Goal: Check status: Check status

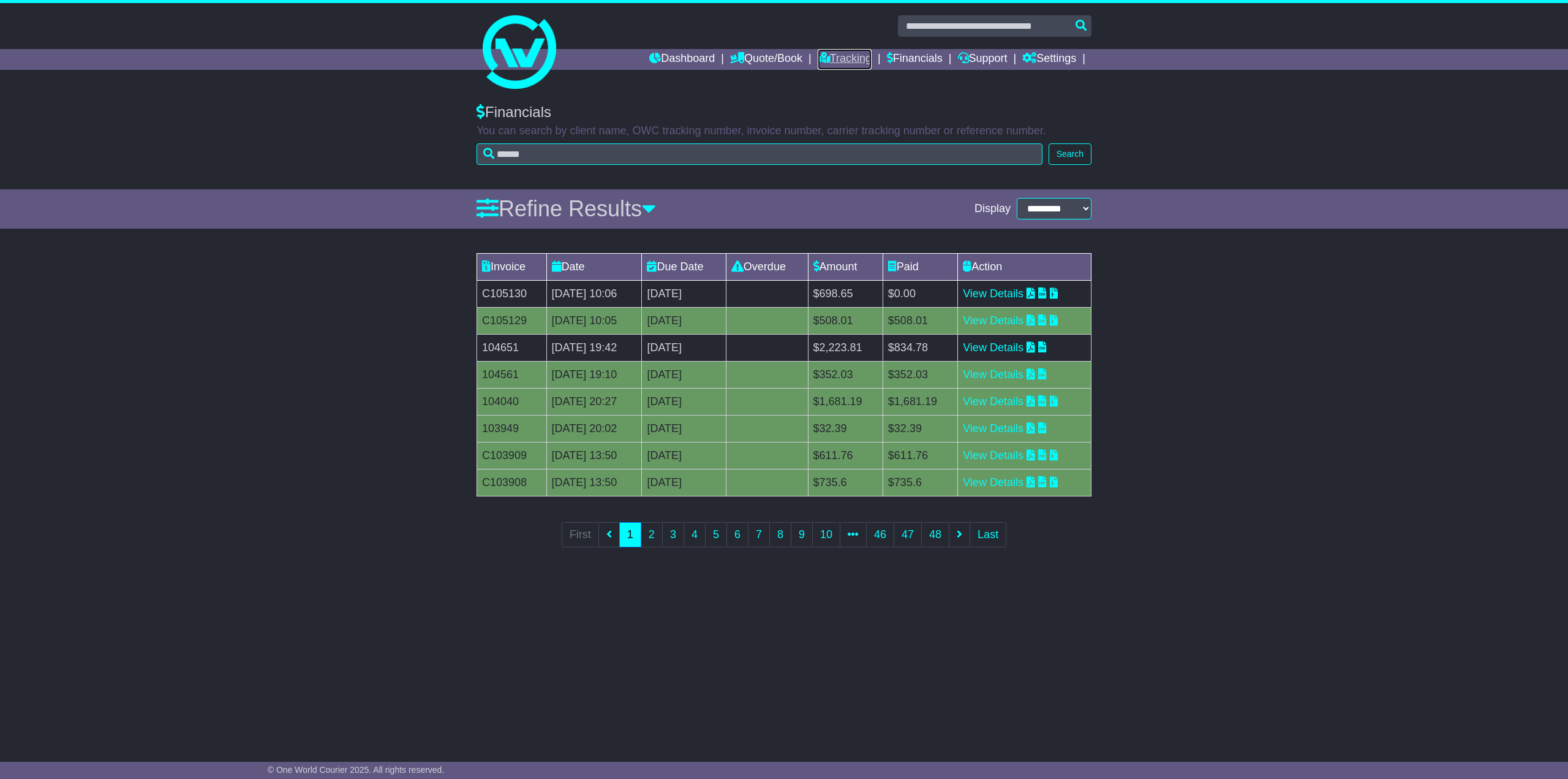
click at [842, 59] on link "Tracking" at bounding box center [844, 59] width 54 height 21
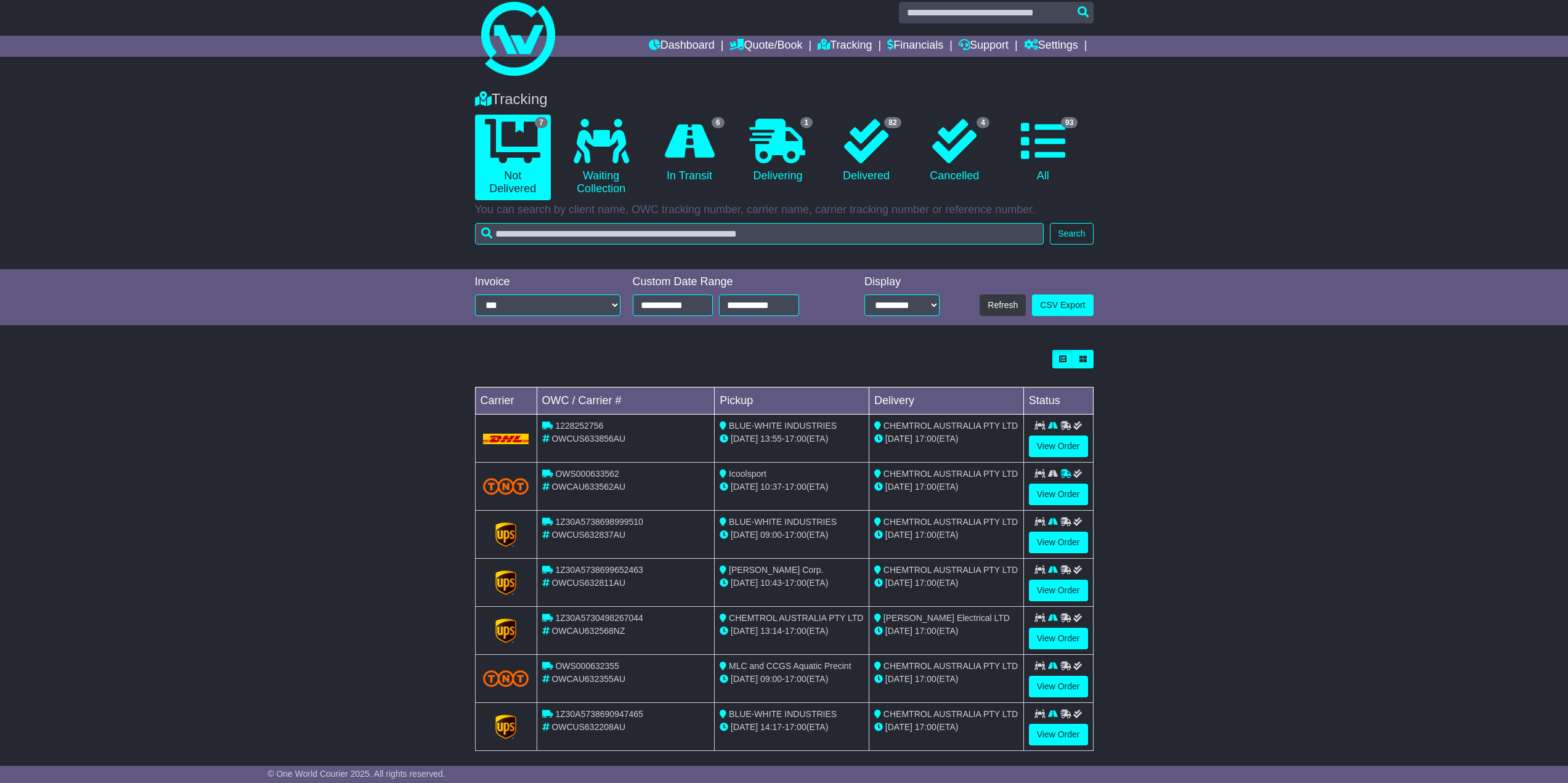
scroll to position [25, 0]
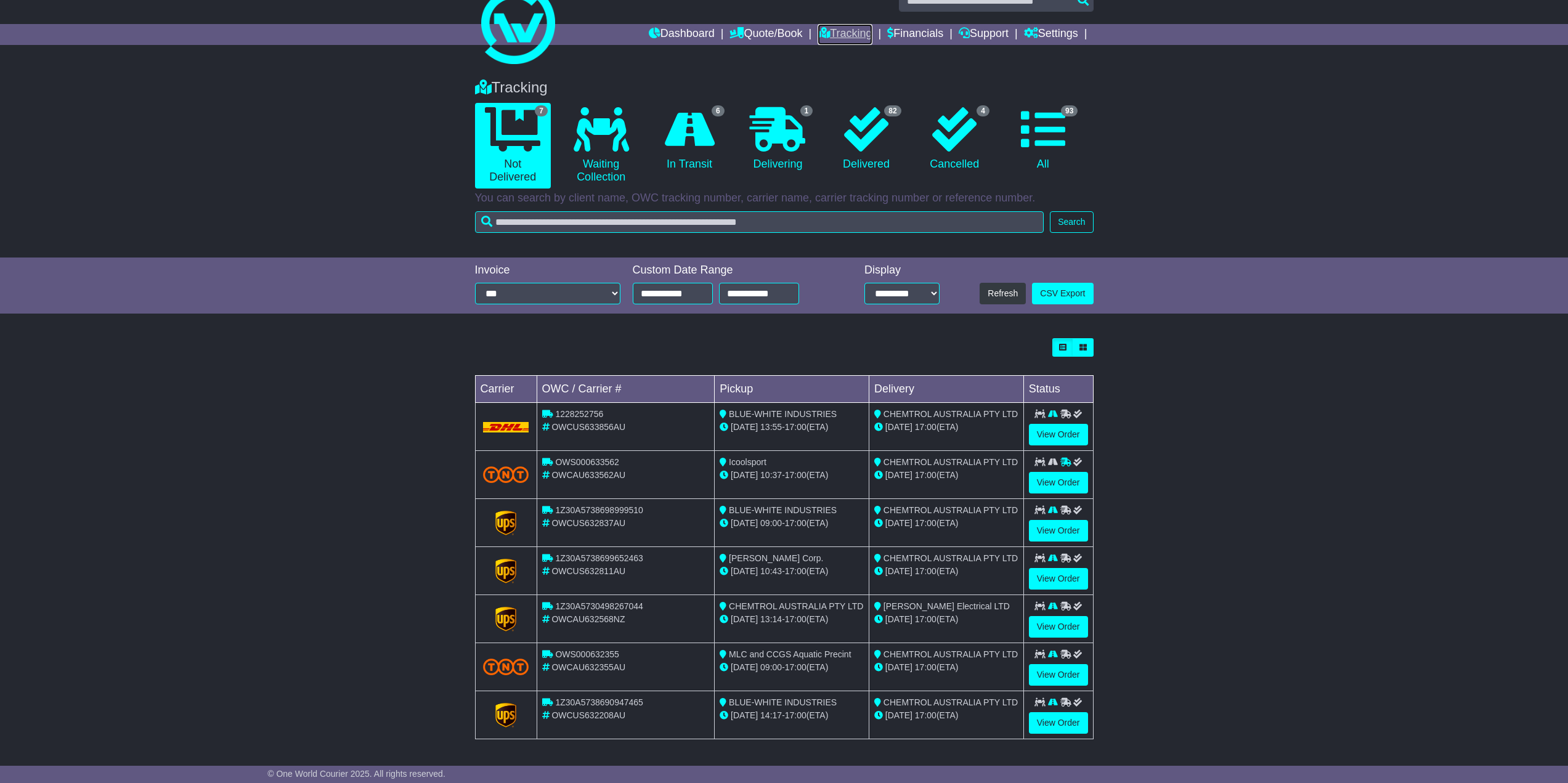
click at [844, 36] on link "Tracking" at bounding box center [844, 35] width 54 height 21
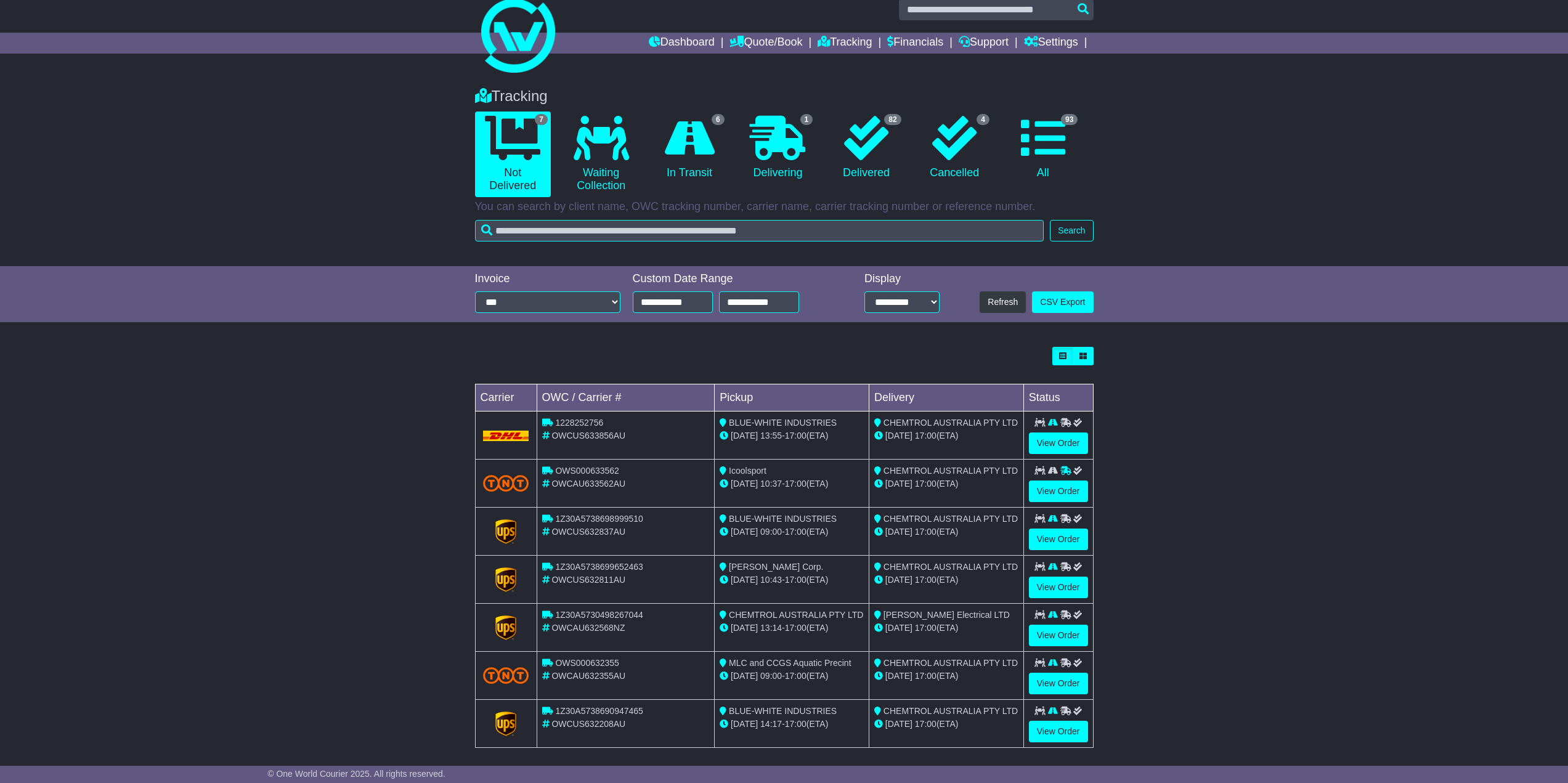
scroll to position [25, 0]
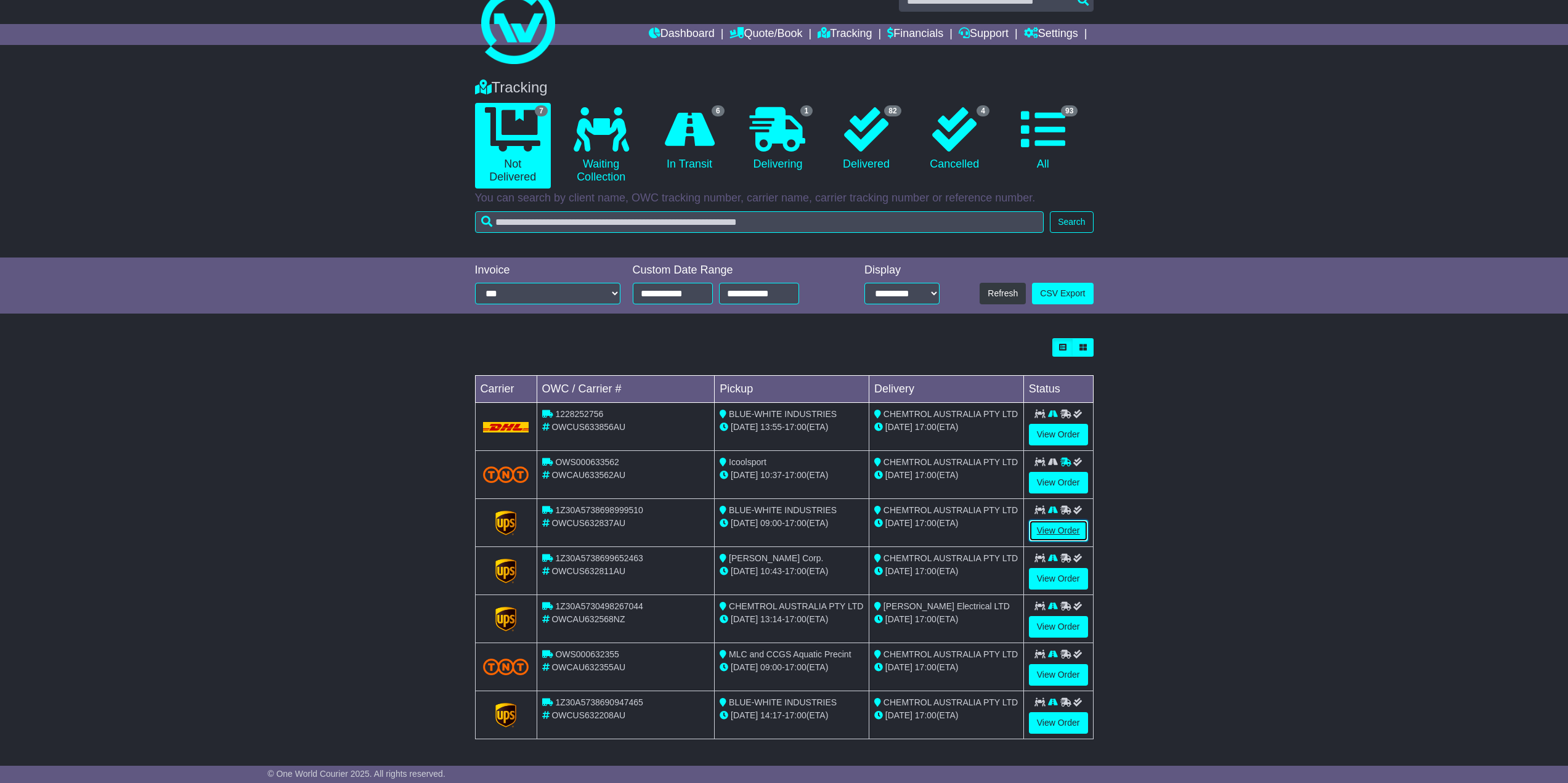
click at [1050, 527] on link "View Order" at bounding box center [1058, 531] width 60 height 21
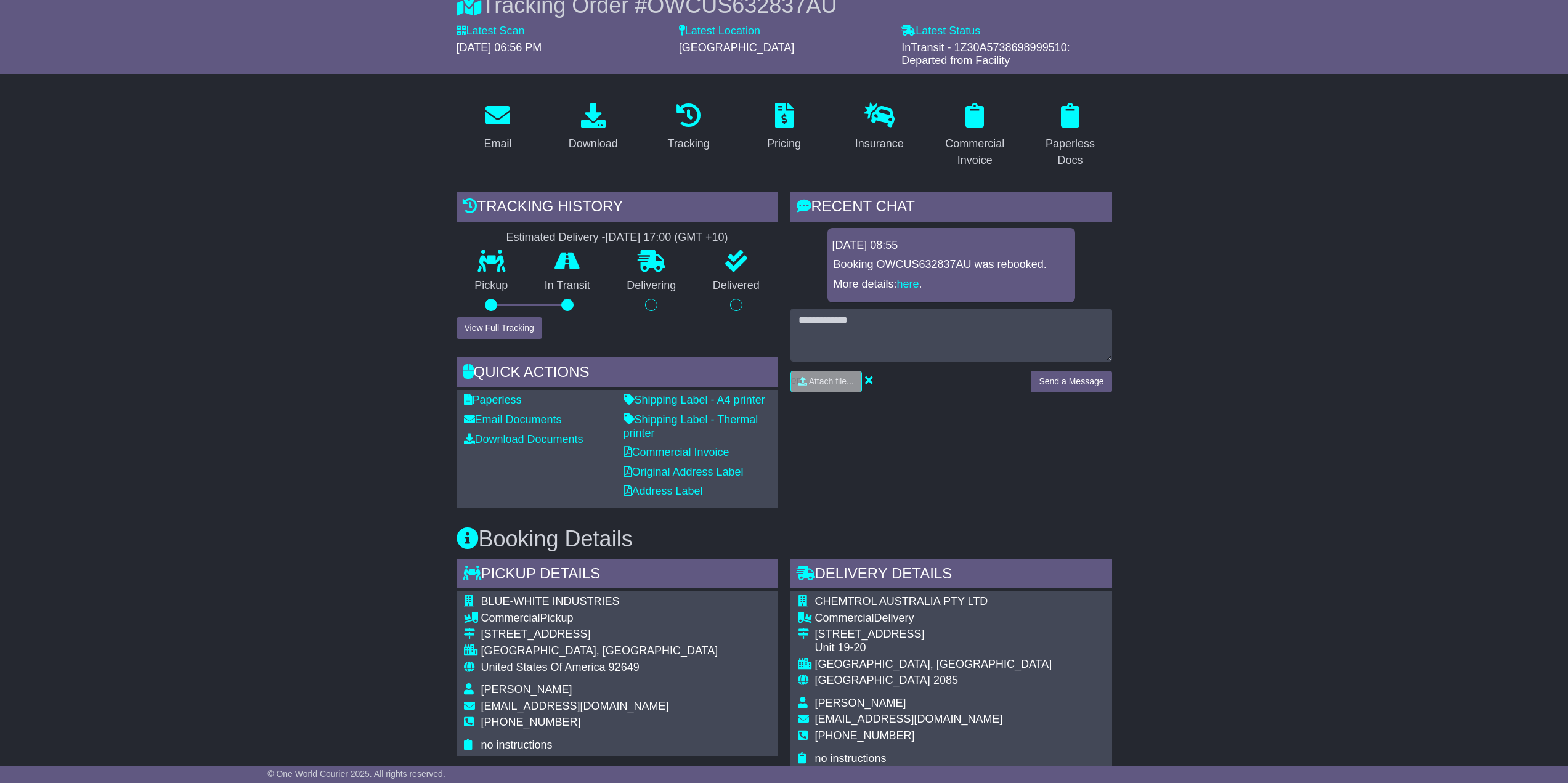
scroll to position [246, 0]
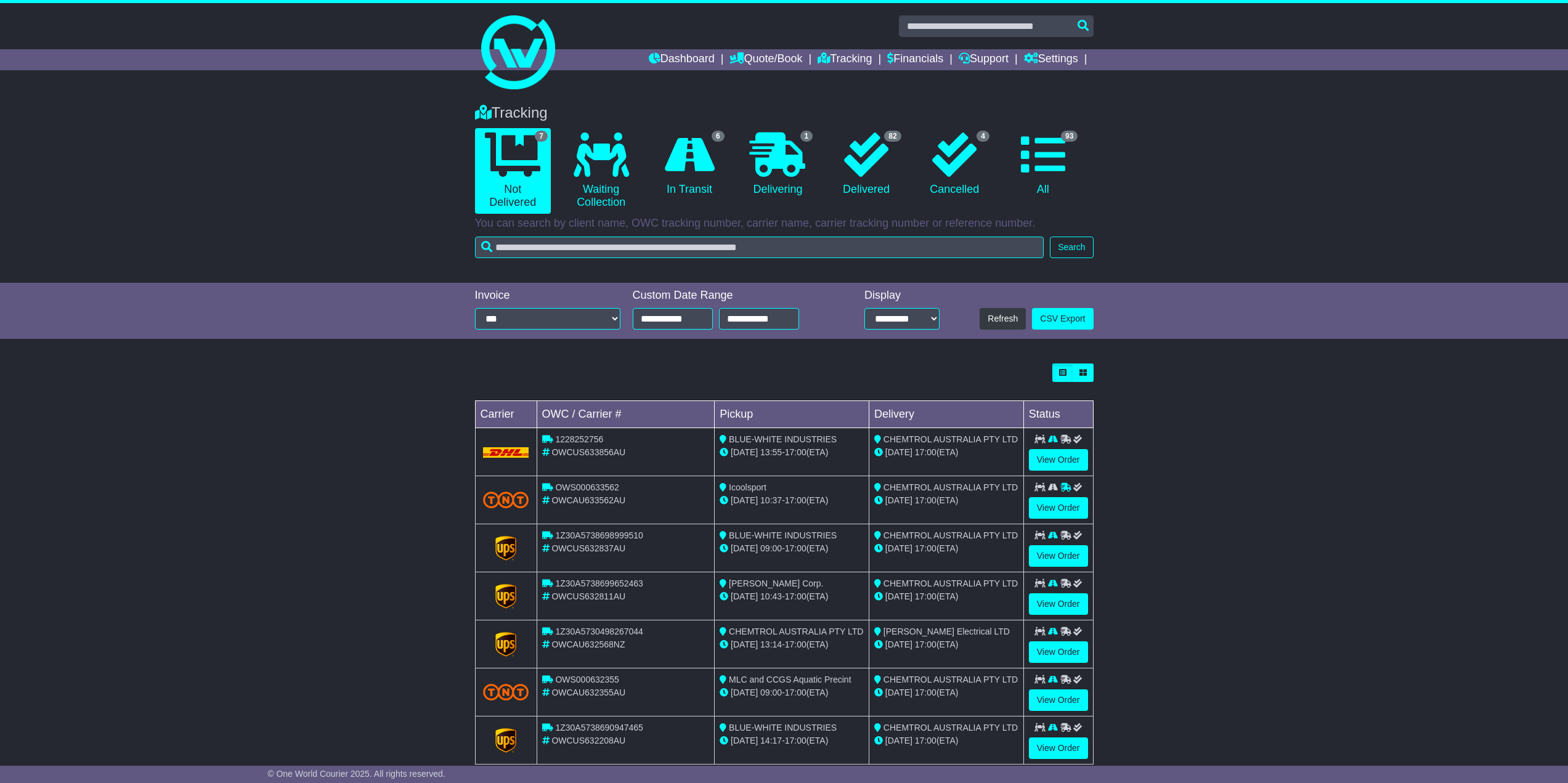
scroll to position [25, 0]
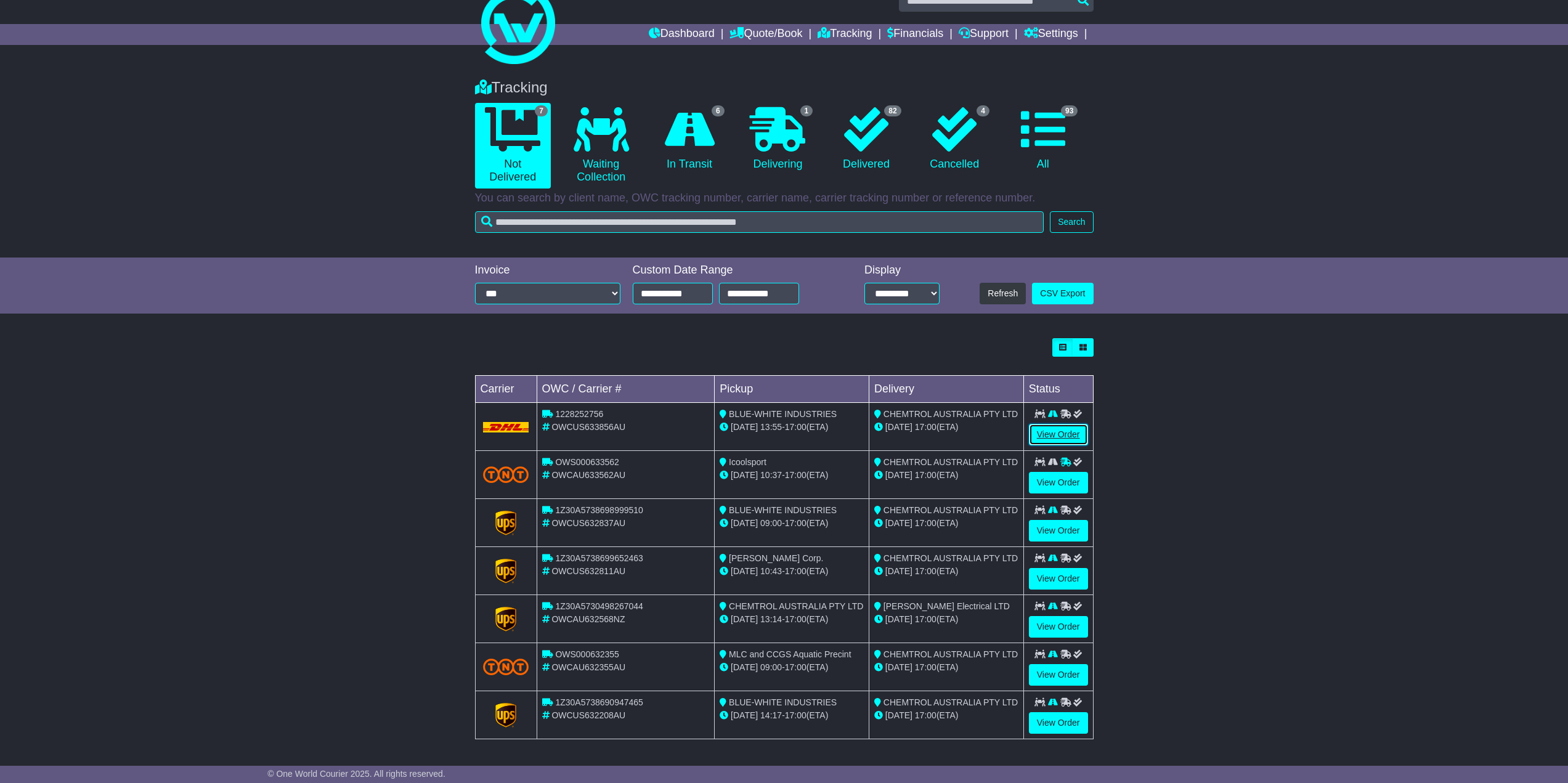
click at [1044, 432] on link "View Order" at bounding box center [1058, 435] width 60 height 21
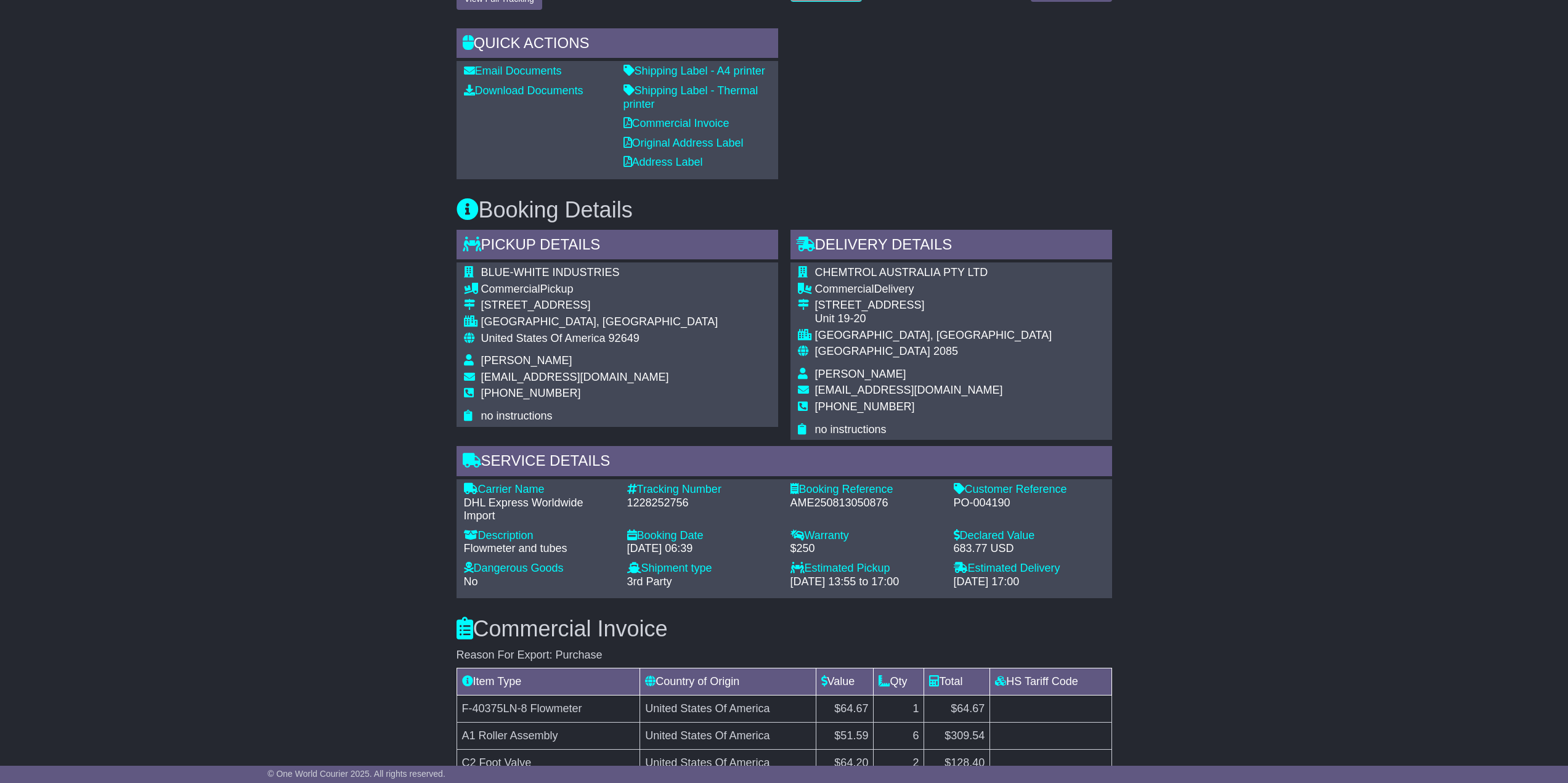
scroll to position [555, 0]
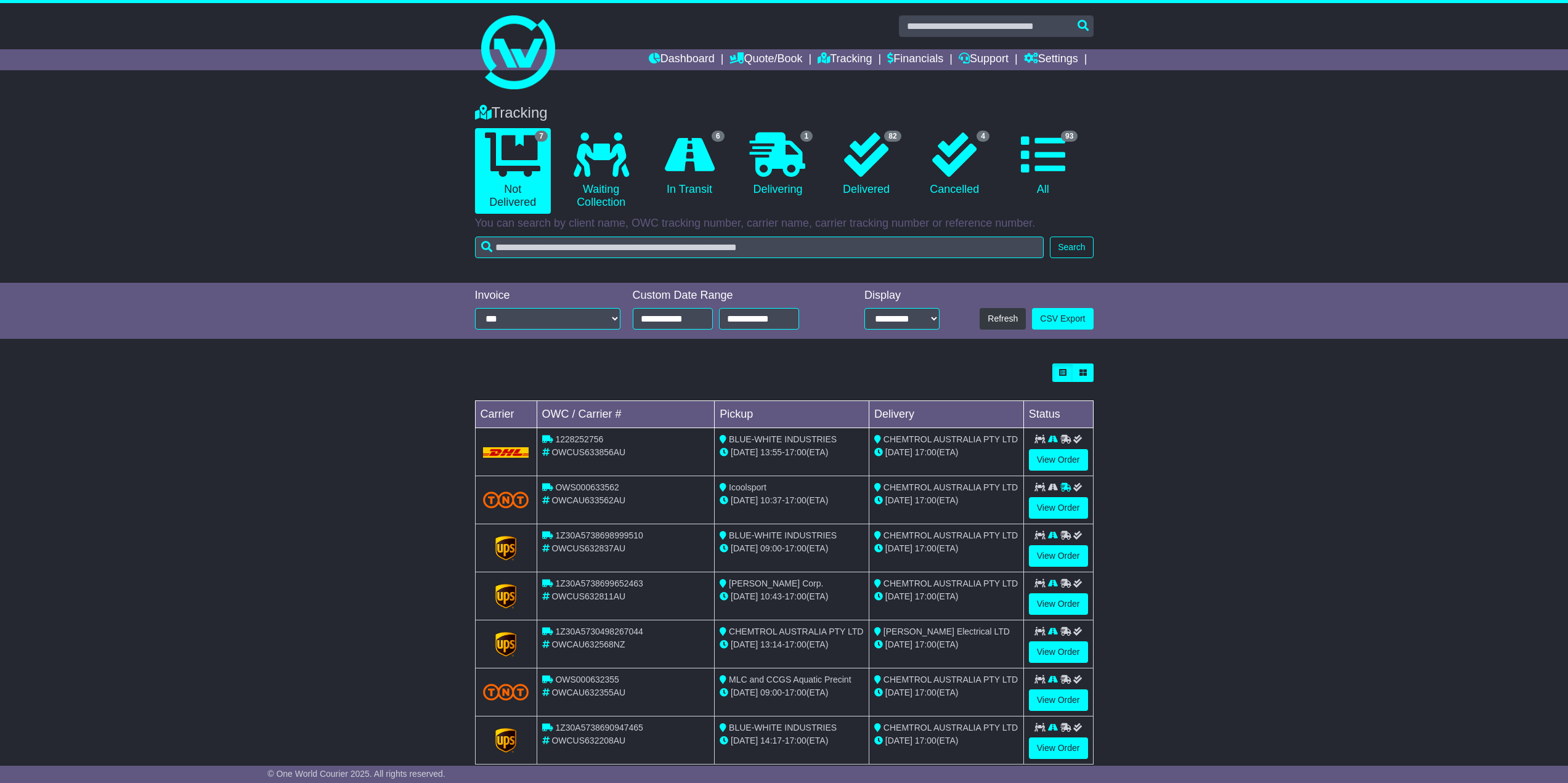
scroll to position [25, 0]
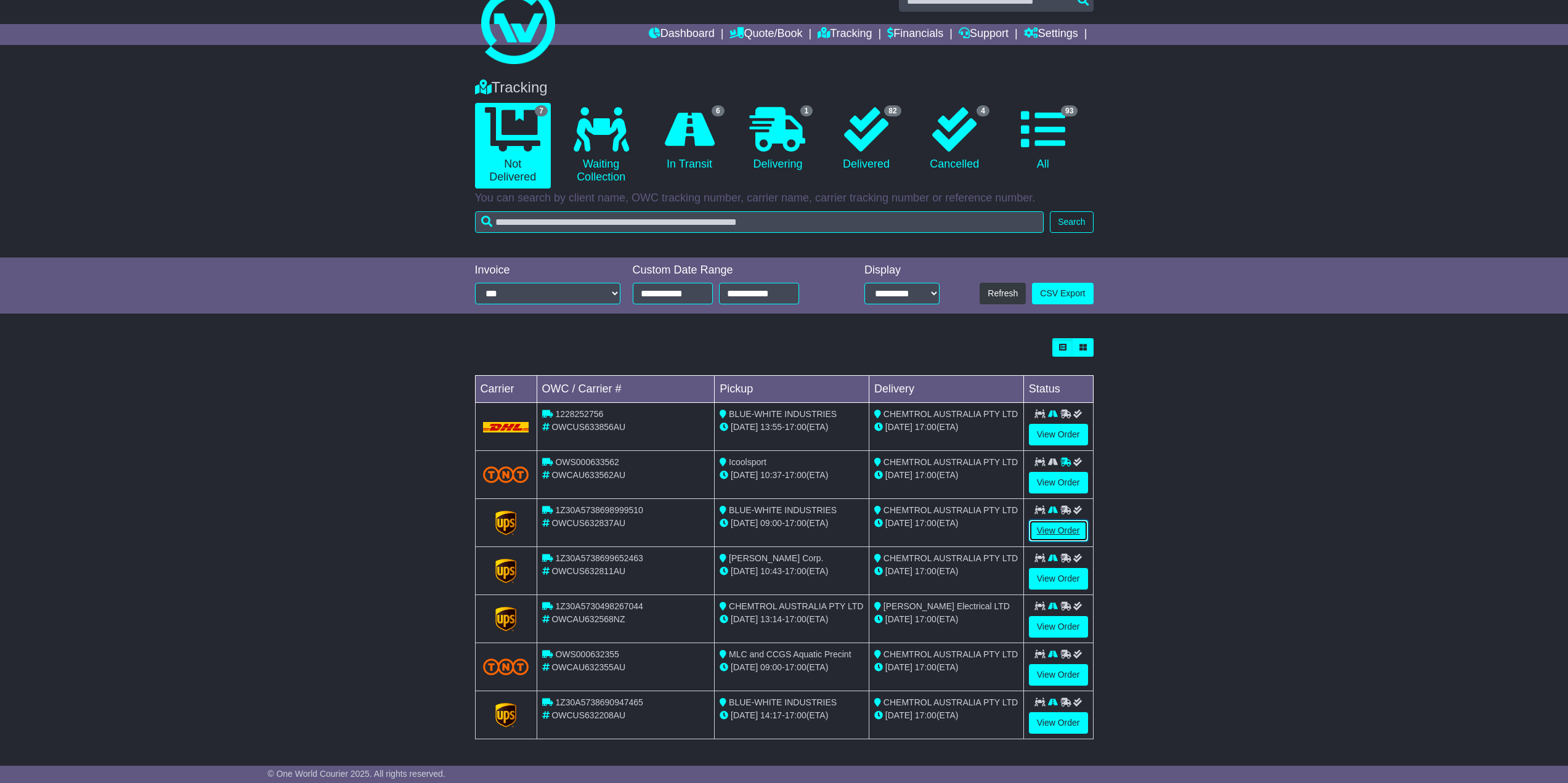
click at [1052, 529] on link "View Order" at bounding box center [1058, 531] width 60 height 21
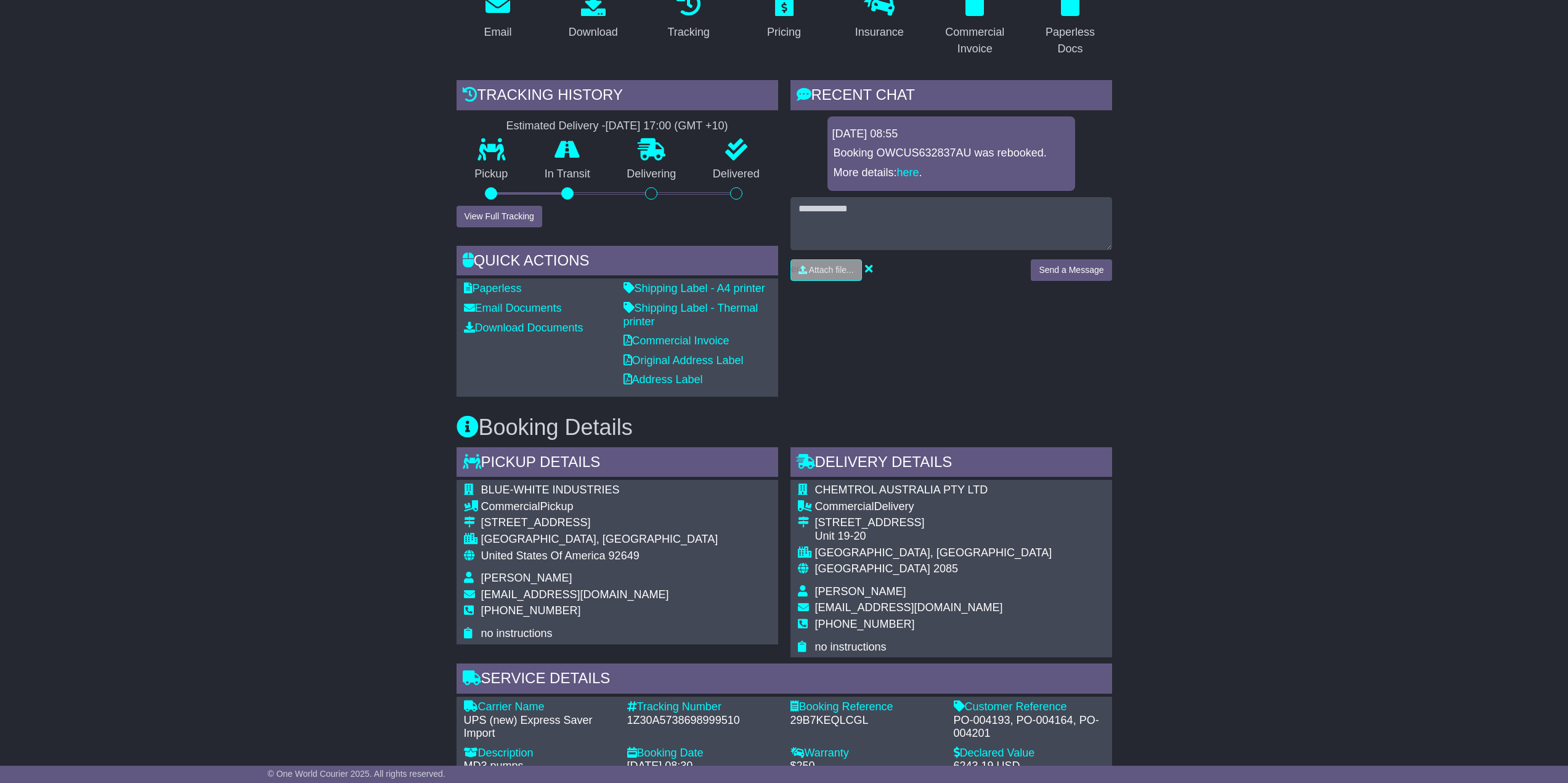
scroll to position [61, 0]
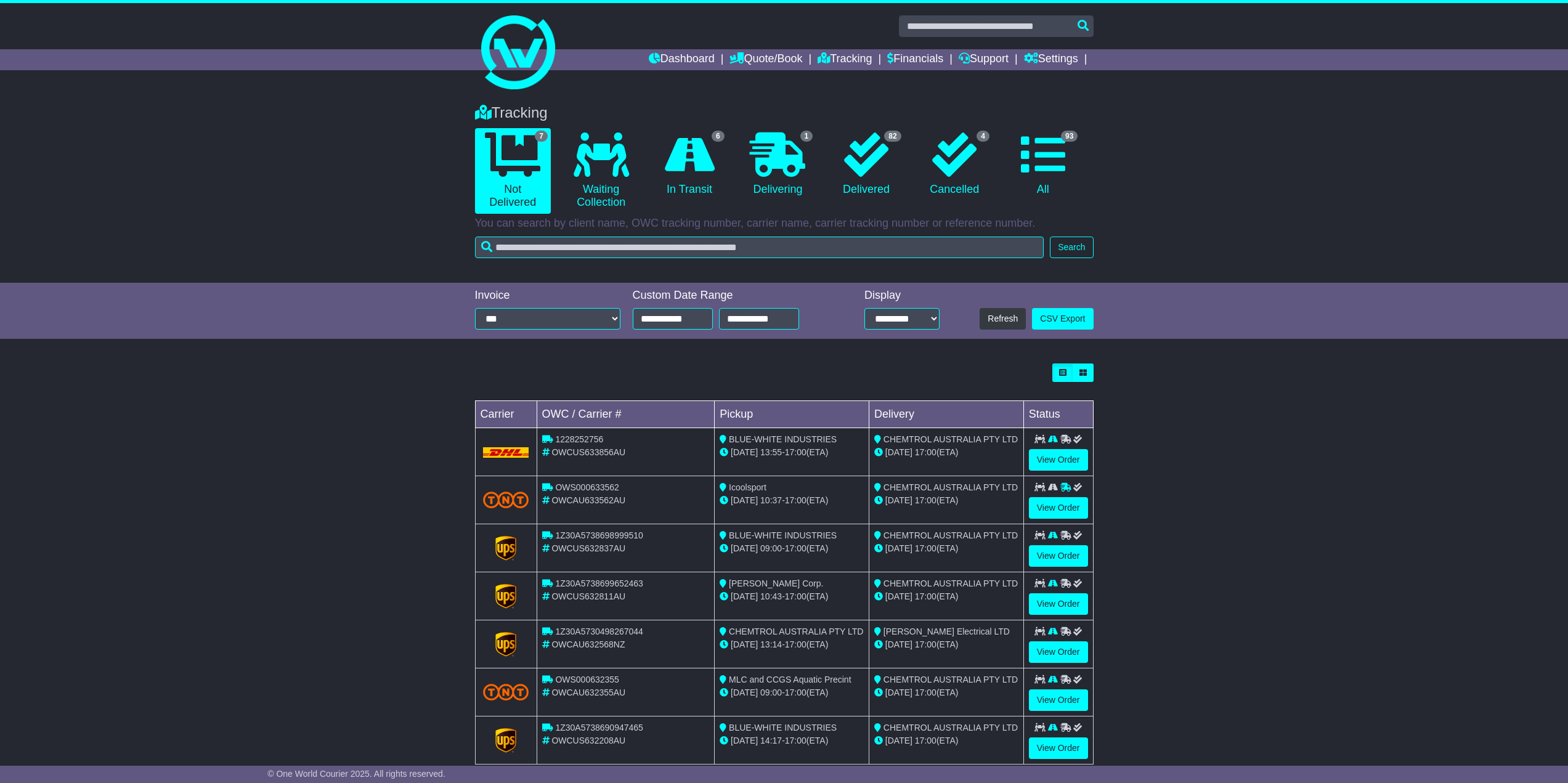
scroll to position [25, 0]
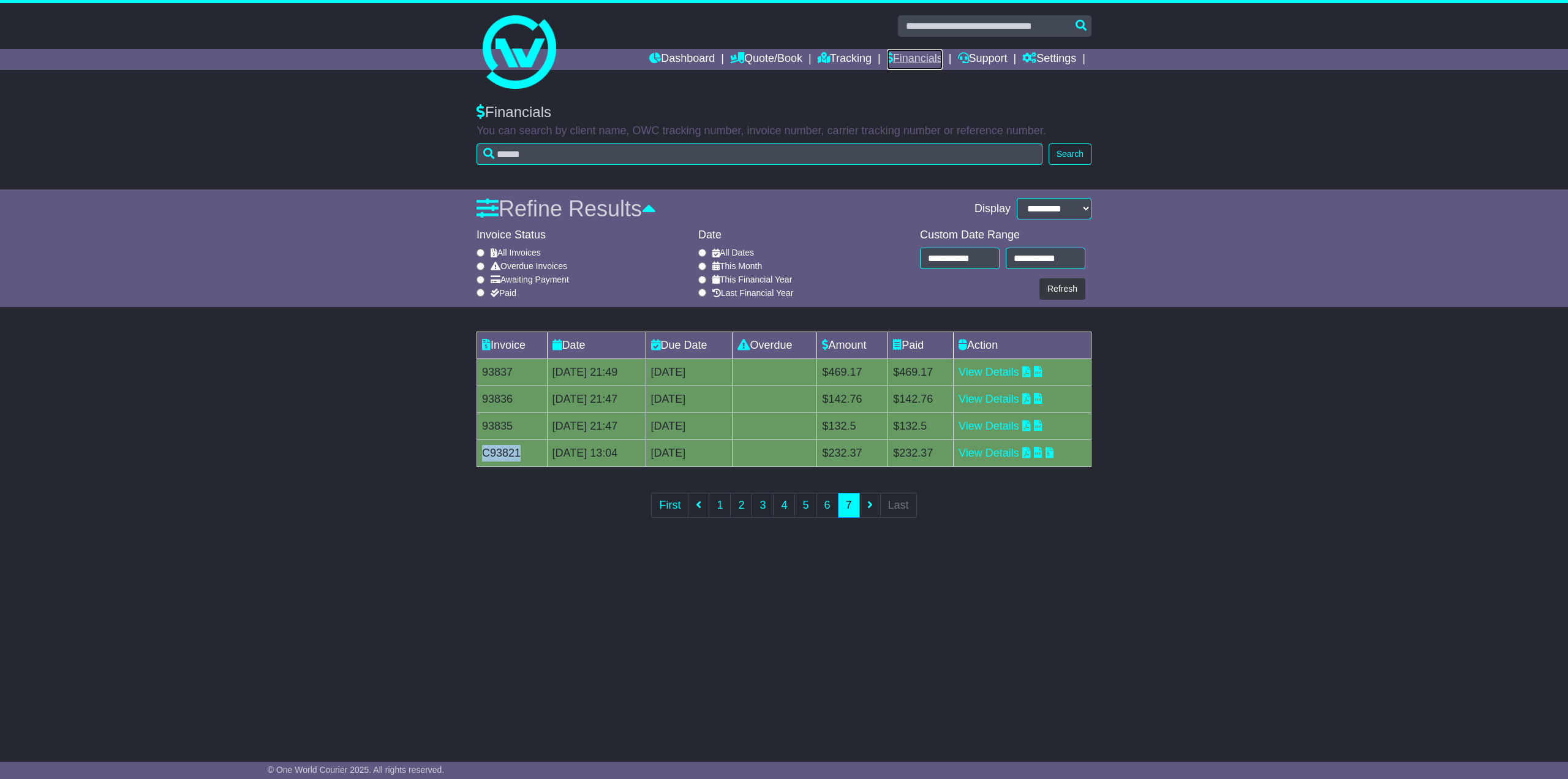
click at [901, 56] on link "Financials" at bounding box center [914, 59] width 56 height 21
